Goal: Task Accomplishment & Management: Manage account settings

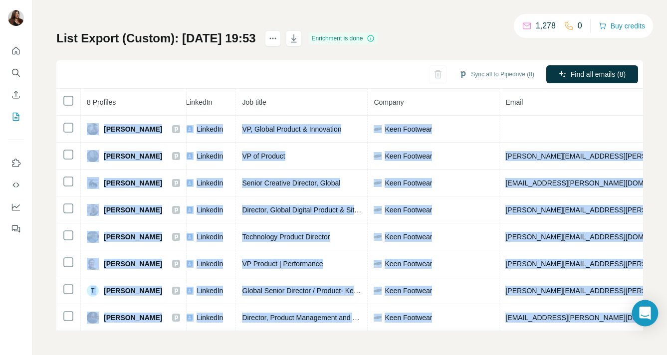
scroll to position [0, 261]
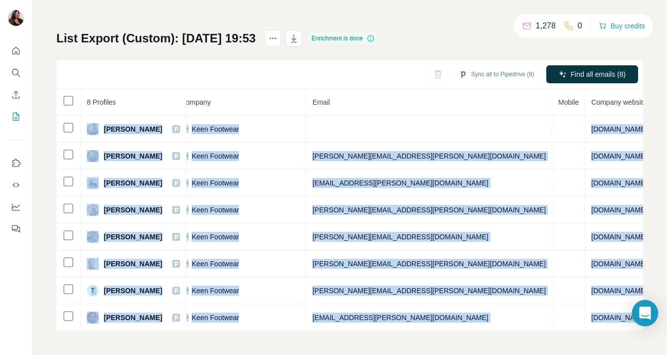
drag, startPoint x: 85, startPoint y: 119, endPoint x: 647, endPoint y: 322, distance: 598.2
click at [647, 322] on body "My lists / List Export (Custom): 12/08/2025 19:53 1,278 0 Buy credits List Expo…" at bounding box center [333, 177] width 667 height 355
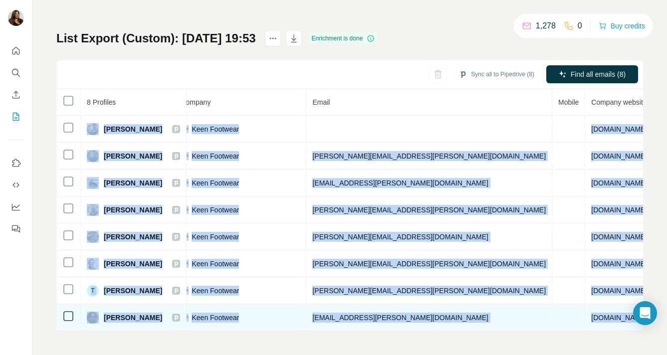
copy body "Bill McInnis Not found LinkedIn VP, Global Product & Innovation Keen Footwear k…"
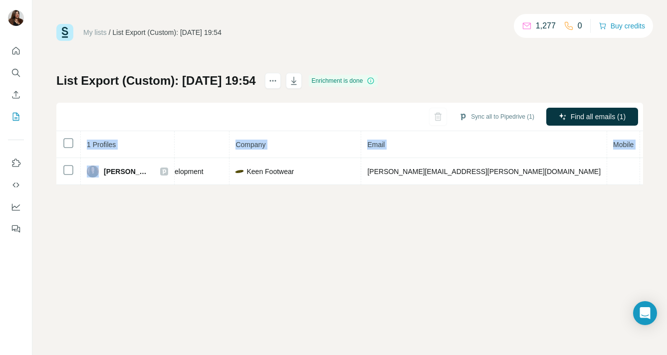
scroll to position [0, 242]
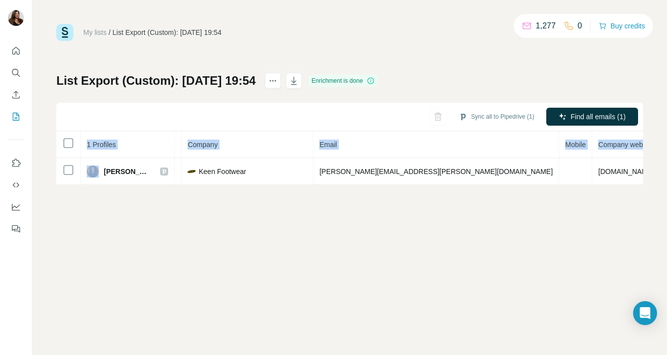
drag, startPoint x: 101, startPoint y: 170, endPoint x: 647, endPoint y: 201, distance: 546.6
click at [647, 201] on div "My lists / List Export (Custom): [DATE] 19:54 1,277 0 Buy credits List Export (…" at bounding box center [349, 177] width 635 height 355
